Goal: Share content

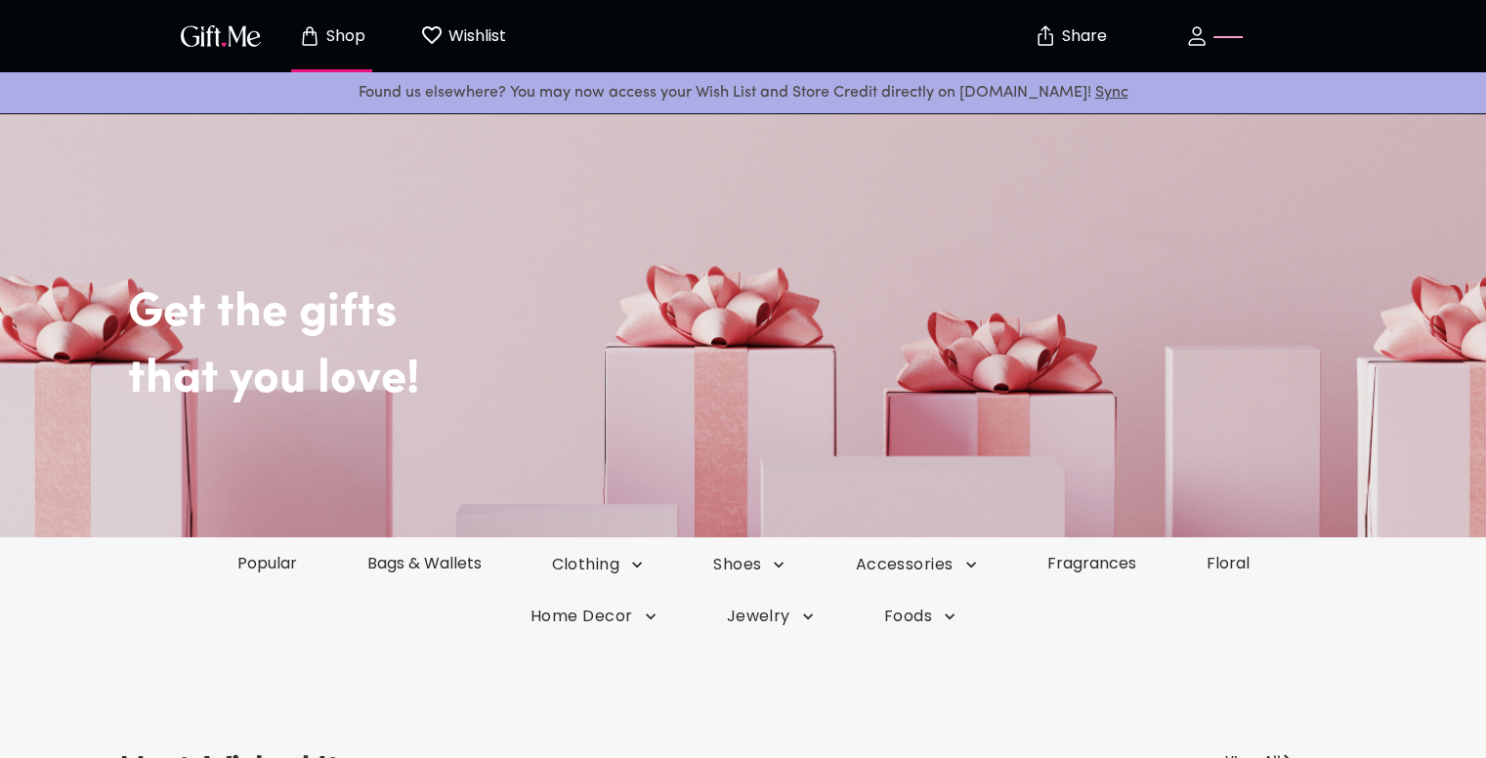
click at [1066, 33] on p "Share" at bounding box center [1082, 36] width 50 height 17
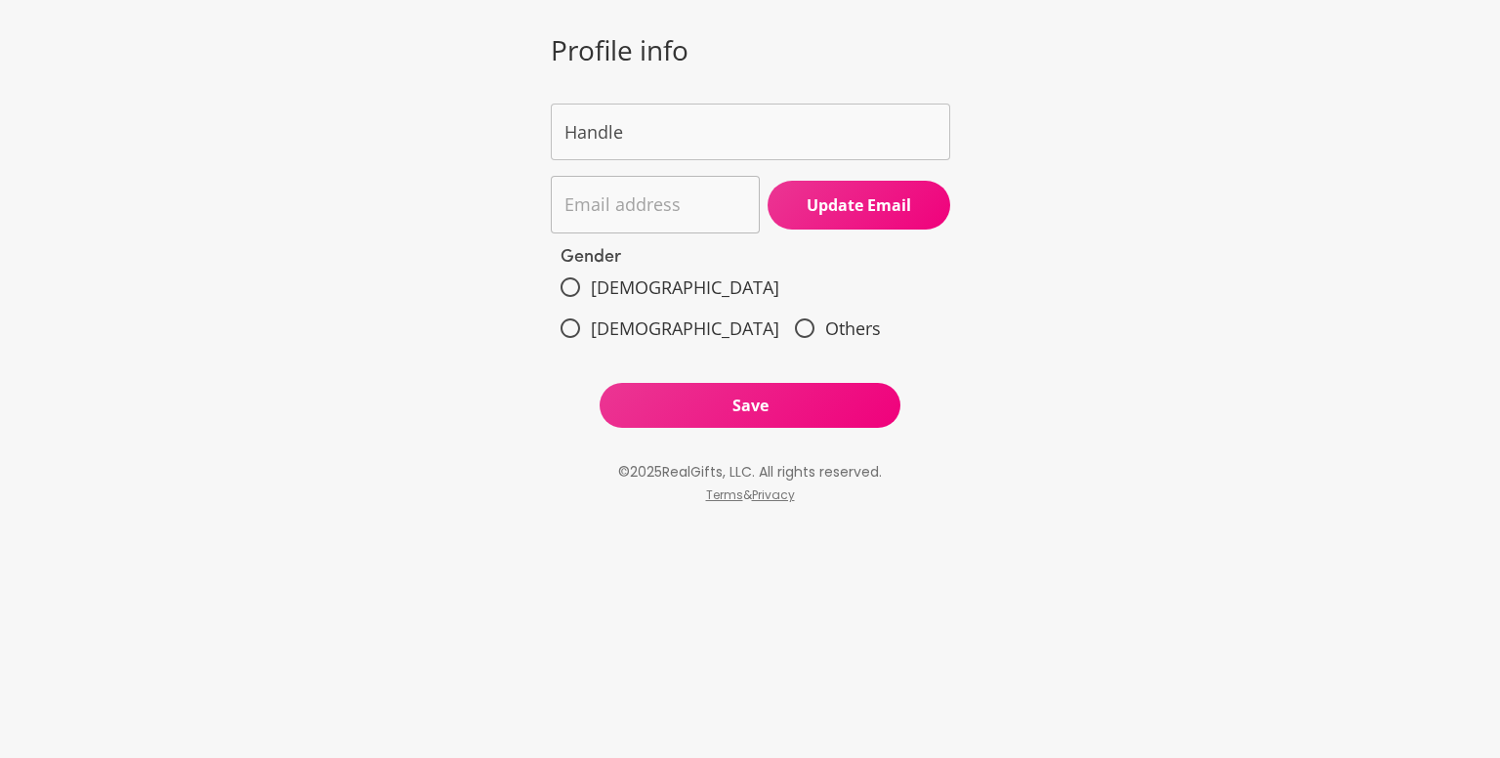
type input "Sienna Crush"
type input "[EMAIL_ADDRESS][DOMAIN_NAME]"
radio input "true"
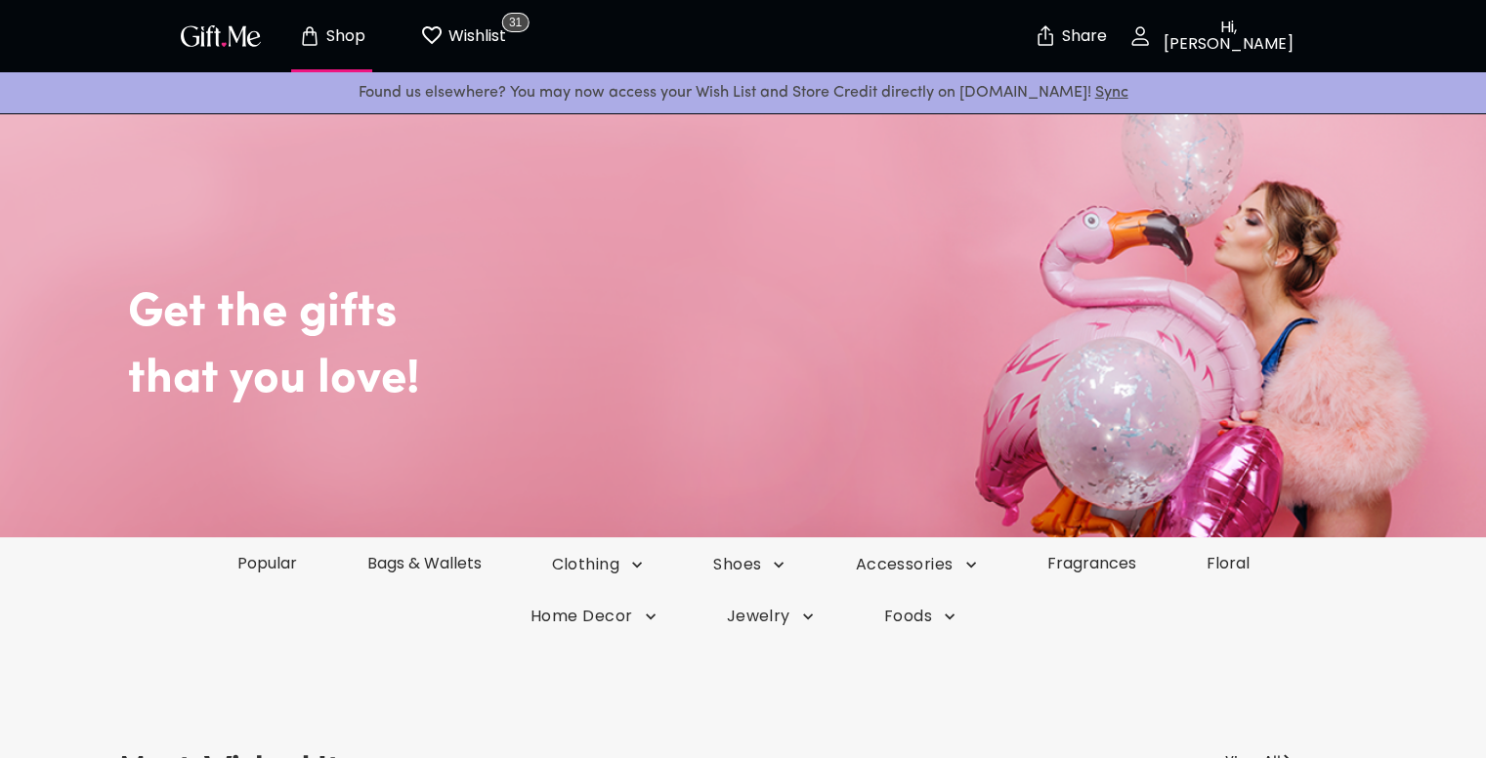
click at [1059, 34] on p "Share" at bounding box center [1082, 36] width 50 height 17
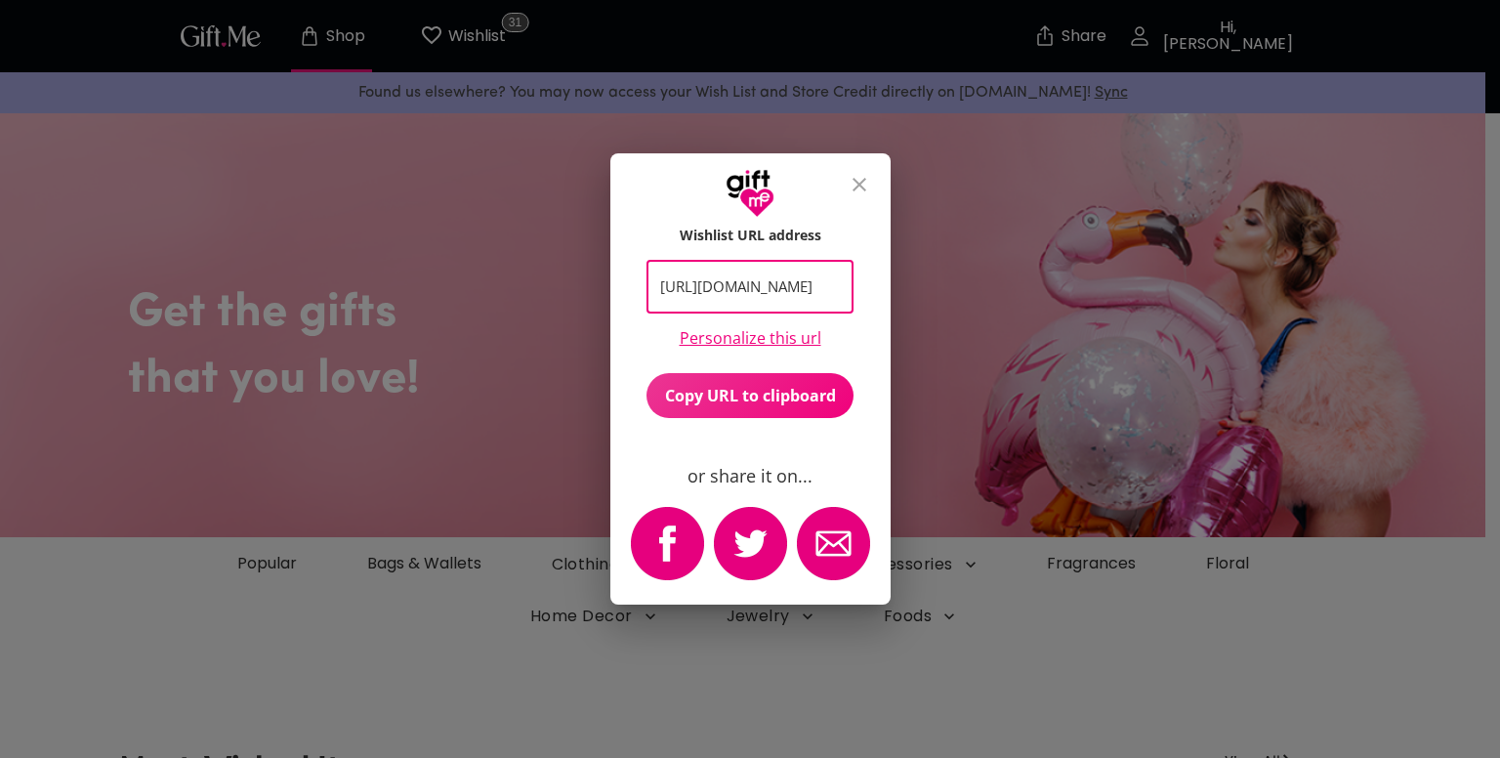
click at [766, 296] on input "[URL][DOMAIN_NAME]" at bounding box center [740, 288] width 186 height 54
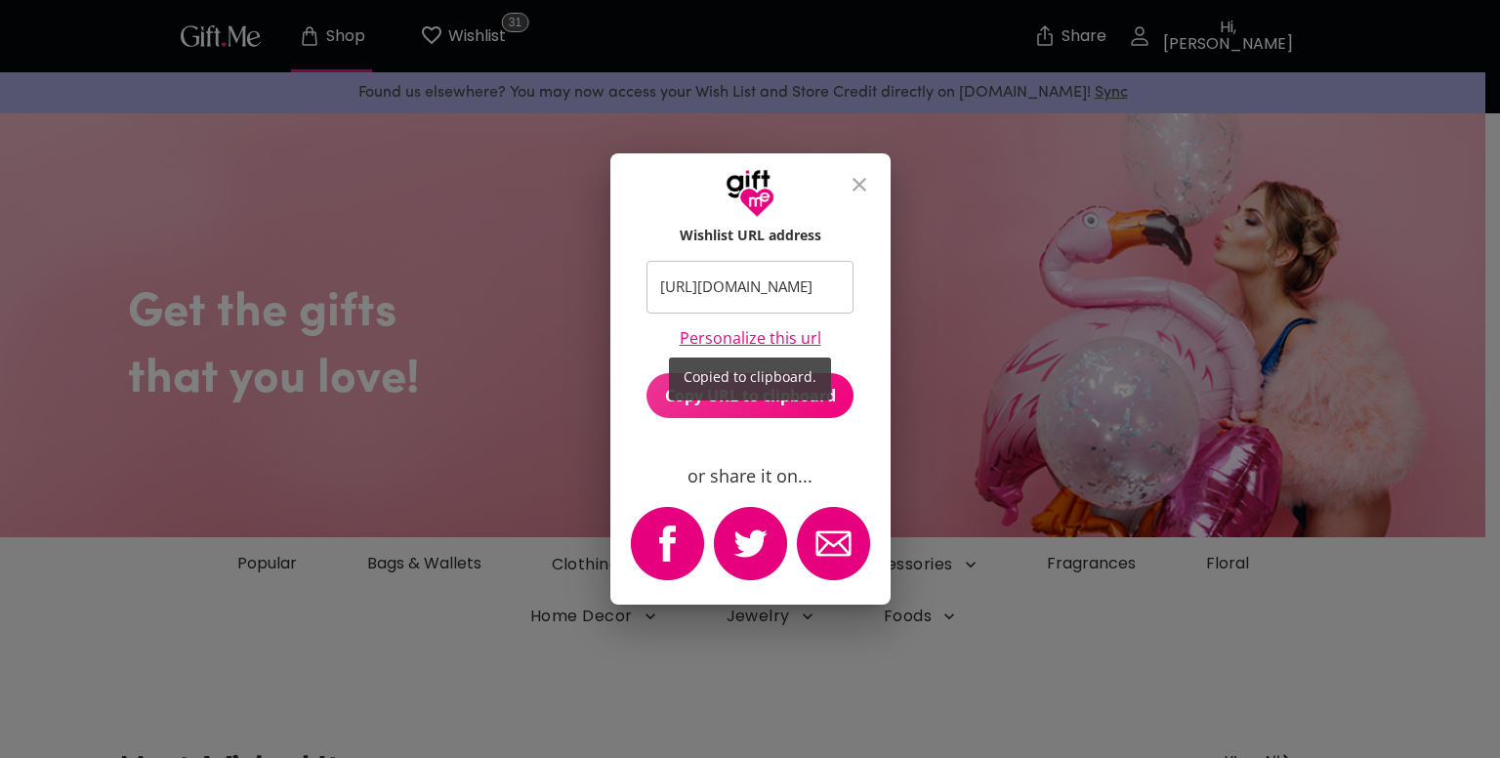
click at [766, 296] on div "Copied to clipboard." at bounding box center [750, 379] width 1500 height 758
